Goal: Browse casually

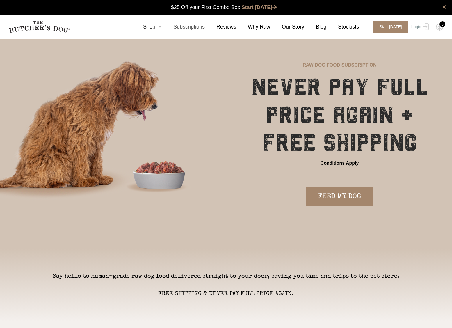
click at [191, 25] on link "Subscriptions" at bounding box center [183, 27] width 43 height 8
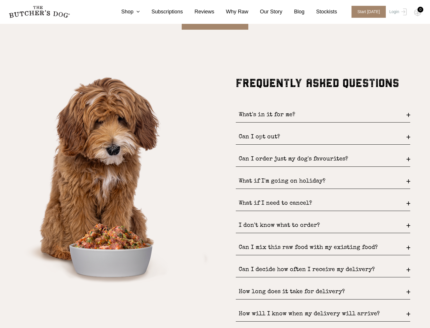
scroll to position [674, 0]
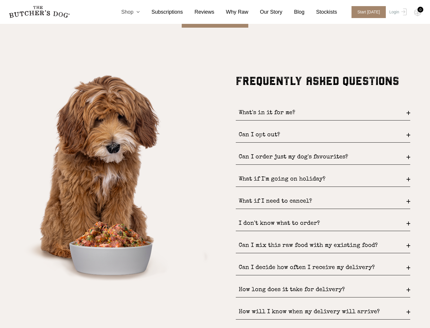
click at [139, 12] on icon at bounding box center [136, 11] width 6 height 5
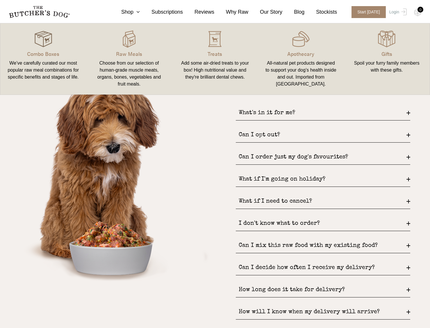
click at [44, 38] on img at bounding box center [43, 38] width 17 height 17
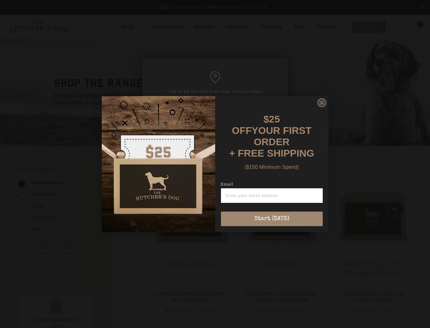
click at [321, 104] on circle "Close dialog" at bounding box center [321, 103] width 8 height 8
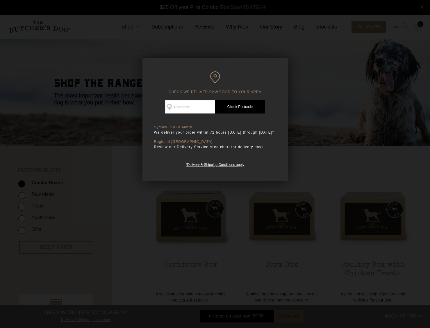
drag, startPoint x: 324, startPoint y: 164, endPoint x: 297, endPoint y: 169, distance: 26.8
click at [324, 164] on div at bounding box center [215, 164] width 430 height 328
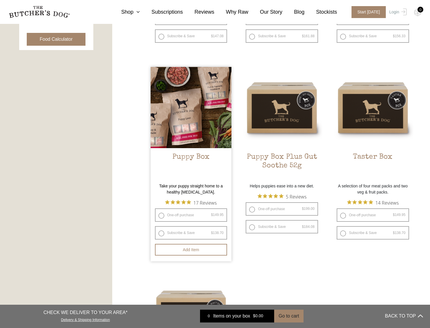
scroll to position [311, 0]
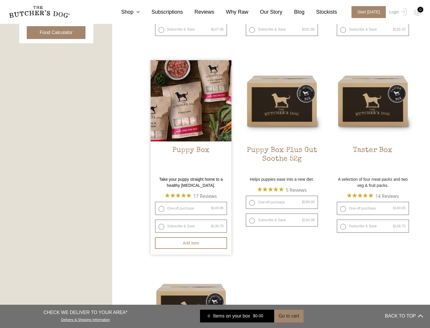
click at [190, 211] on label "One-off purchase $ 149.95 — or subscribe to save 7.5%" at bounding box center [191, 207] width 72 height 13
radio input "true"
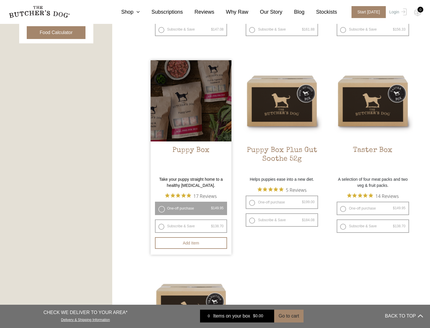
click at [182, 224] on label "Subscribe & Save $ 149.95 Original price was: $149.95. $ 138.70 Current price i…" at bounding box center [191, 225] width 72 height 13
radio input "true"
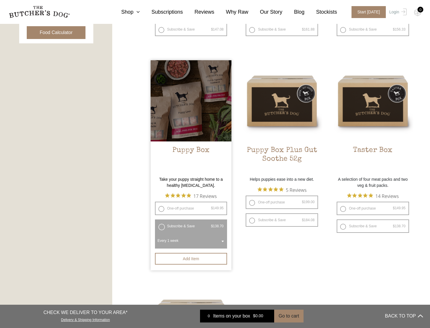
click at [171, 209] on label "One-off purchase $ 149.95 — or subscribe to save 7.5%" at bounding box center [191, 207] width 72 height 13
radio input "true"
radio input "false"
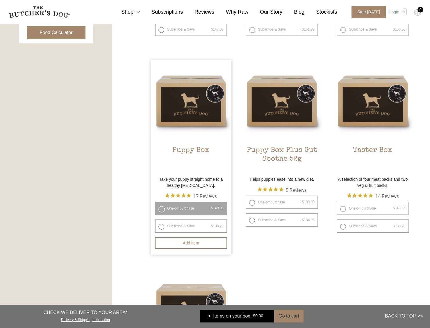
click at [269, 244] on ul "Carnivore Box $ 159.00 — or subscribe to save 7.5% A selection of premium meaty…" at bounding box center [282, 164] width 263 height 601
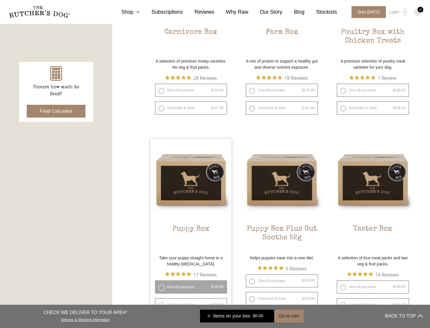
scroll to position [0, 0]
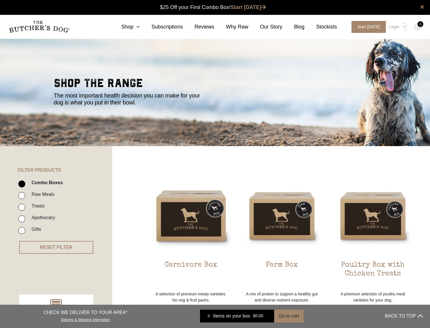
click at [36, 26] on img at bounding box center [39, 27] width 61 height 12
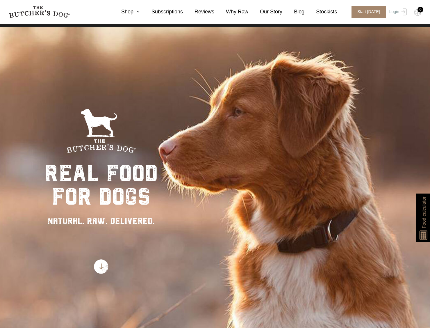
scroll to position [70, 0]
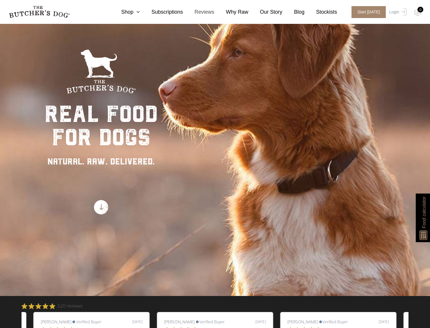
click at [210, 13] on link "Reviews" at bounding box center [198, 12] width 31 height 8
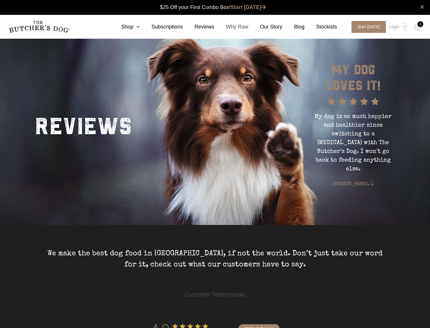
click at [244, 24] on link "Why Raw" at bounding box center [231, 27] width 34 height 8
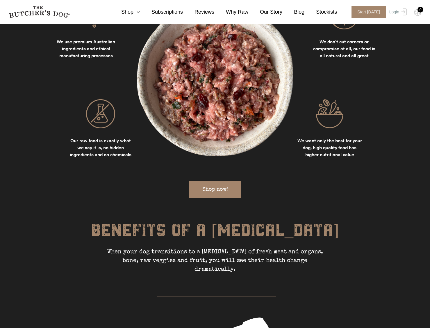
scroll to position [620, 0]
